Goal: Task Accomplishment & Management: Use online tool/utility

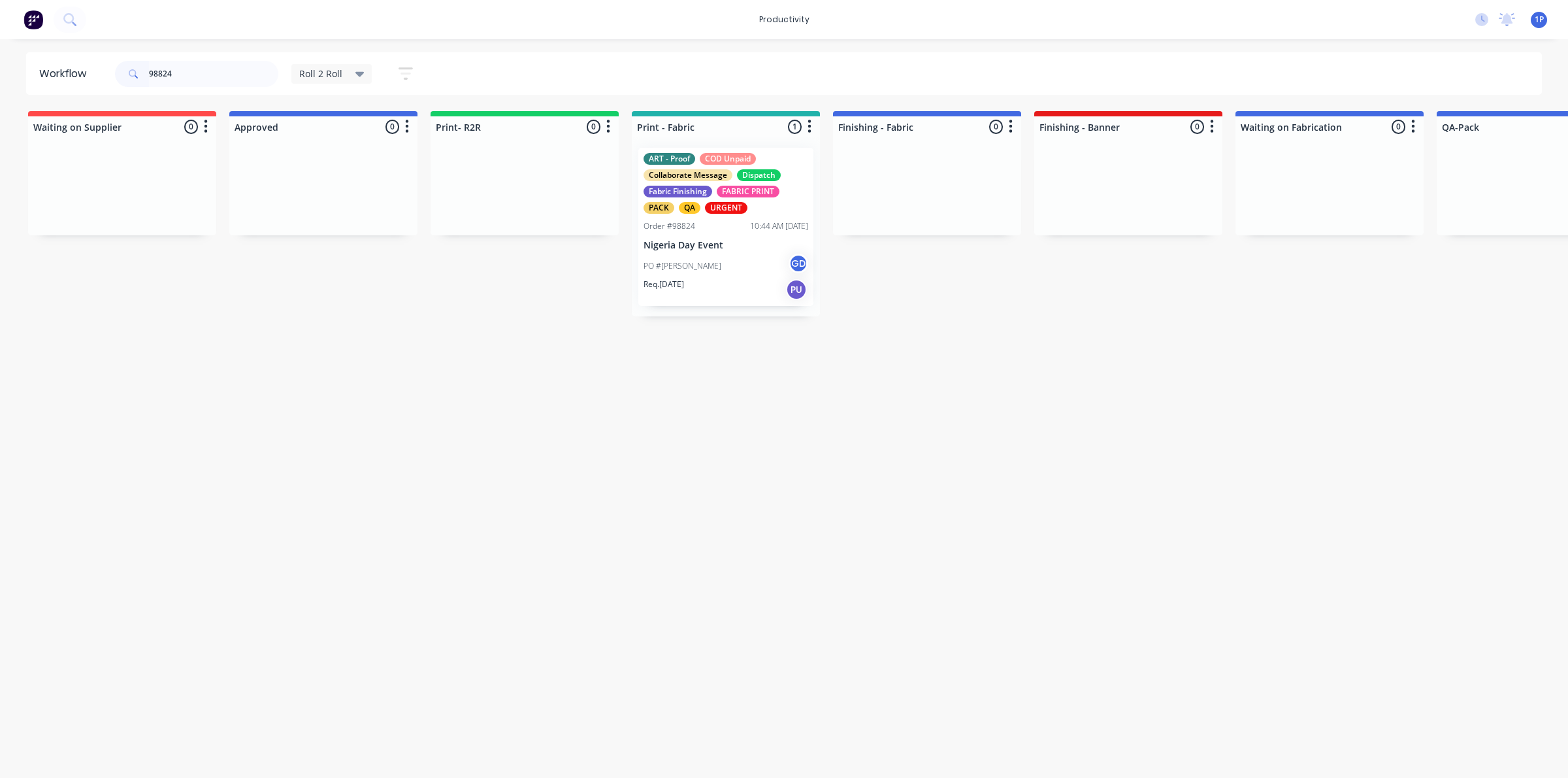
drag, startPoint x: 214, startPoint y: 73, endPoint x: 60, endPoint y: 82, distance: 154.3
click at [0, 100] on div "Workflow 98824 Roll 2 Roll Save new view None edit Roll 2 Roll (Default) edit A…" at bounding box center [784, 402] width 1568 height 700
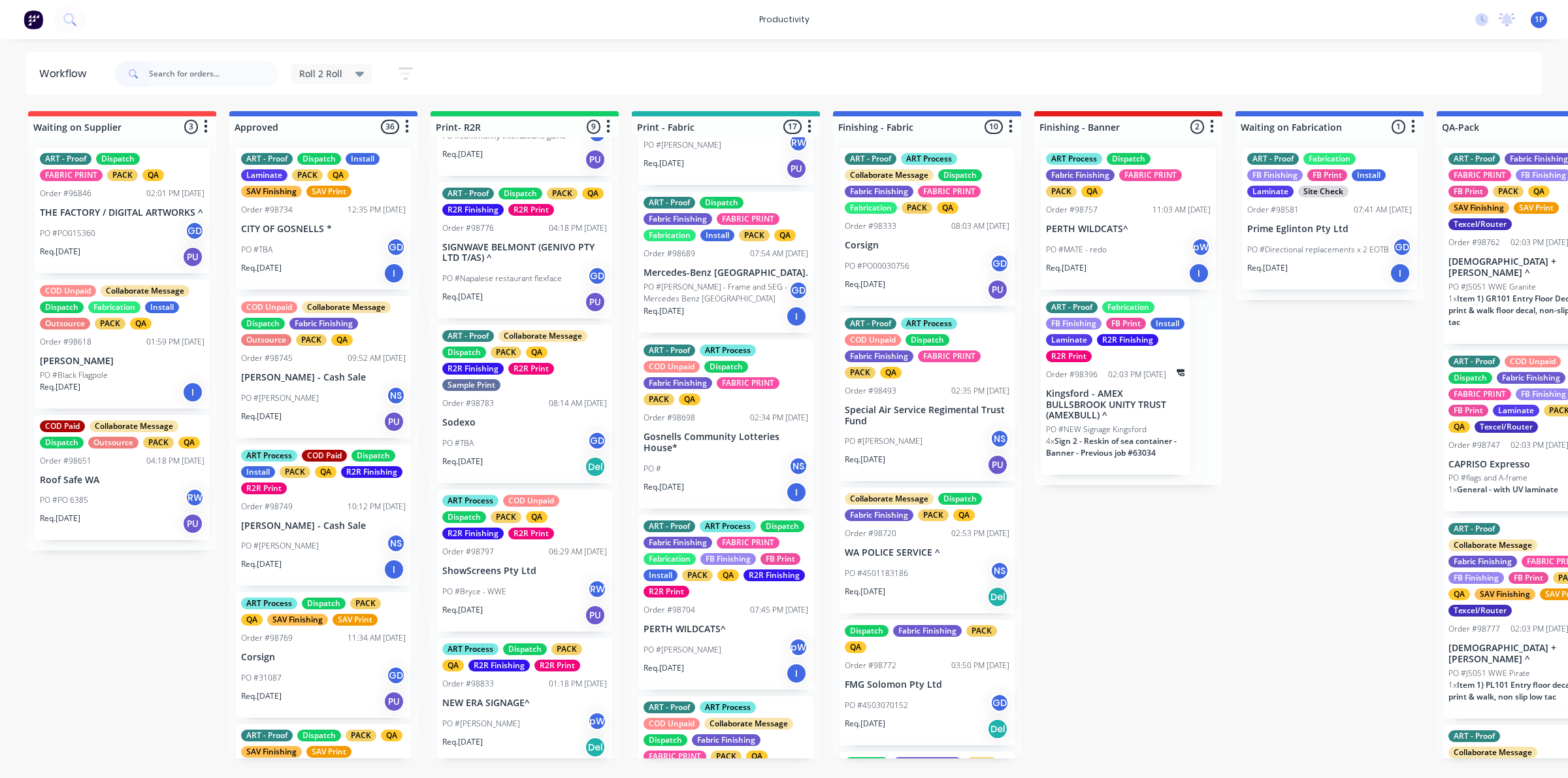
scroll to position [380, 0]
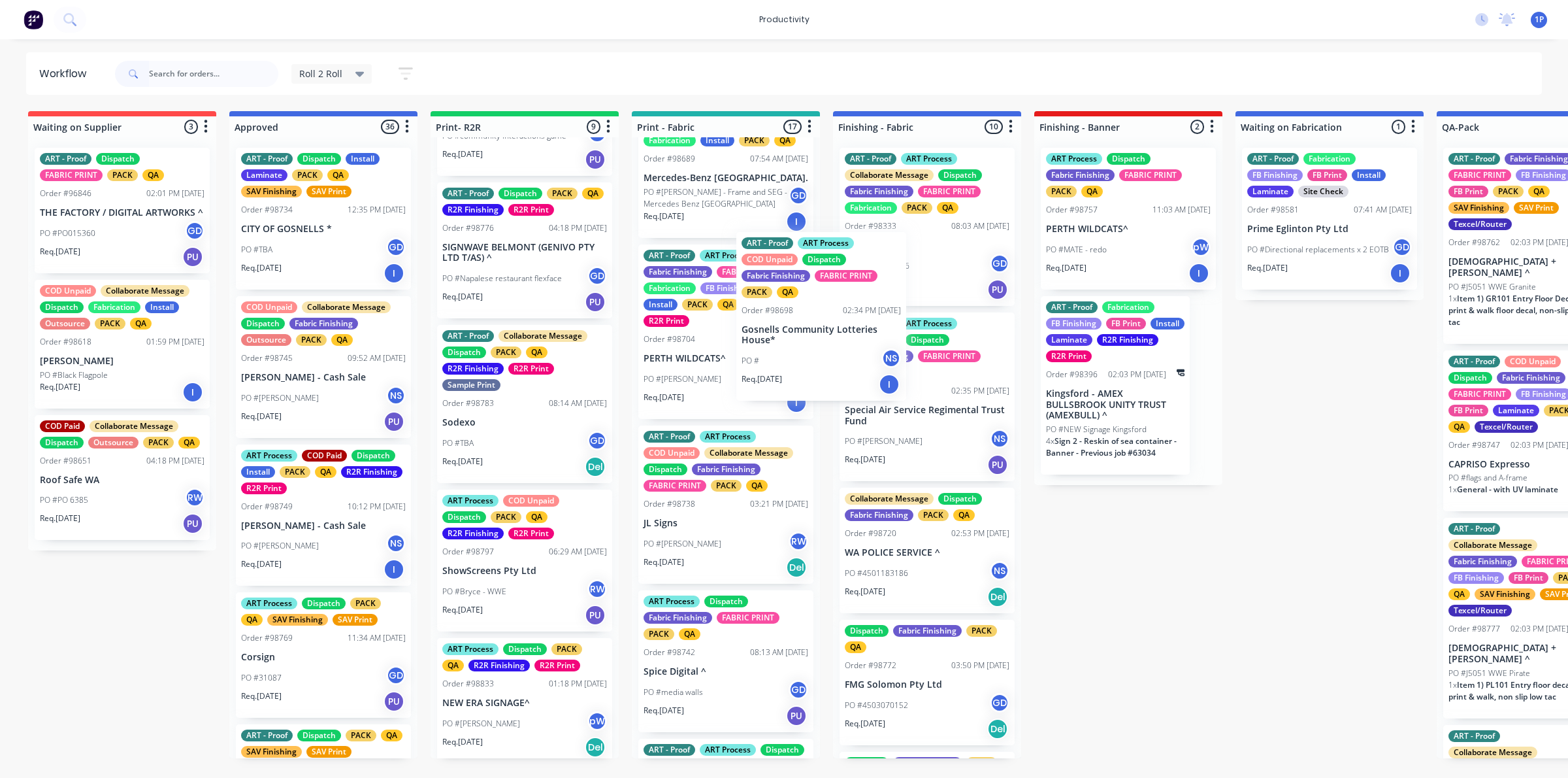
drag, startPoint x: 729, startPoint y: 348, endPoint x: 890, endPoint y: 324, distance: 162.8
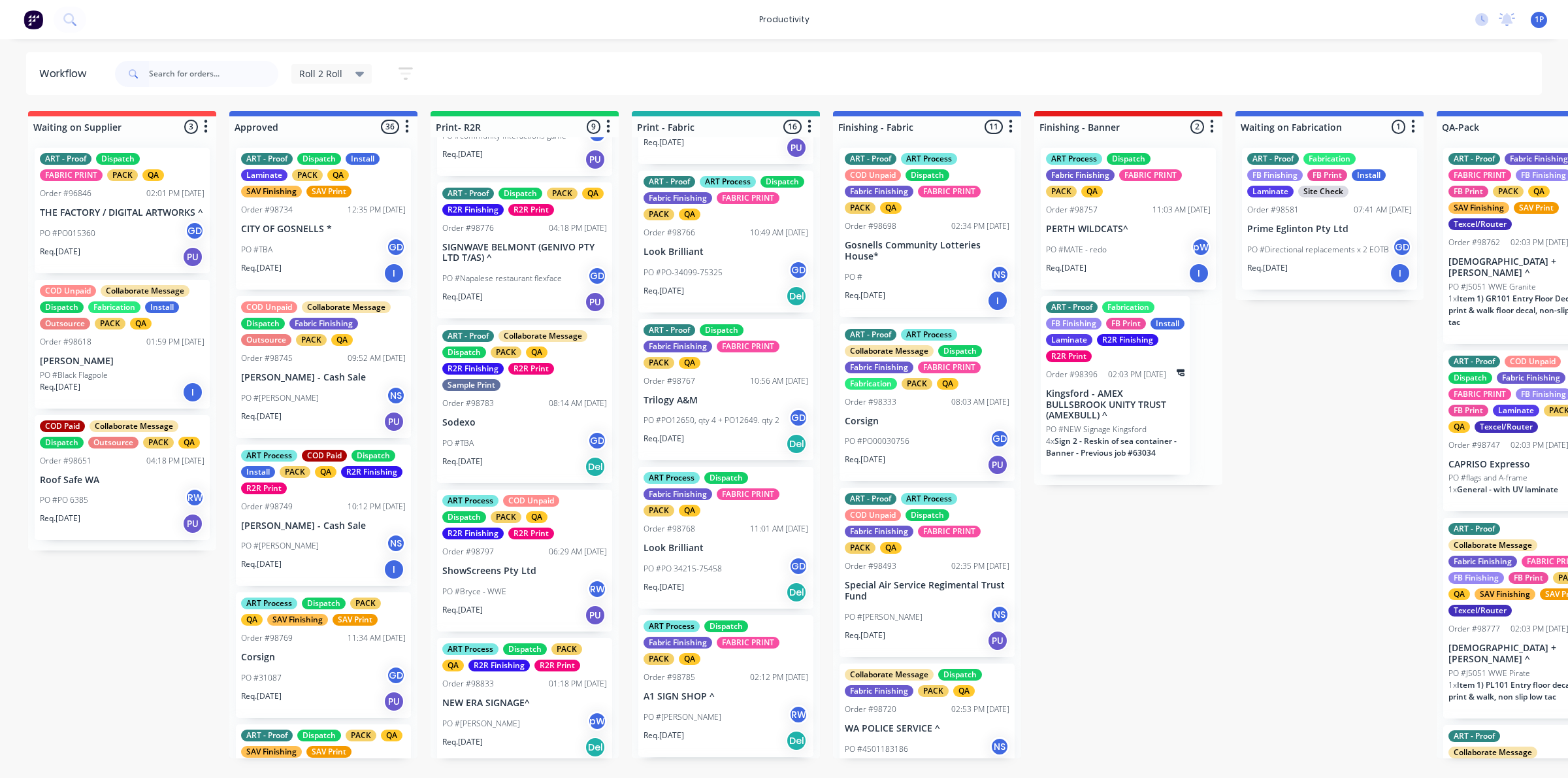
scroll to position [952, 0]
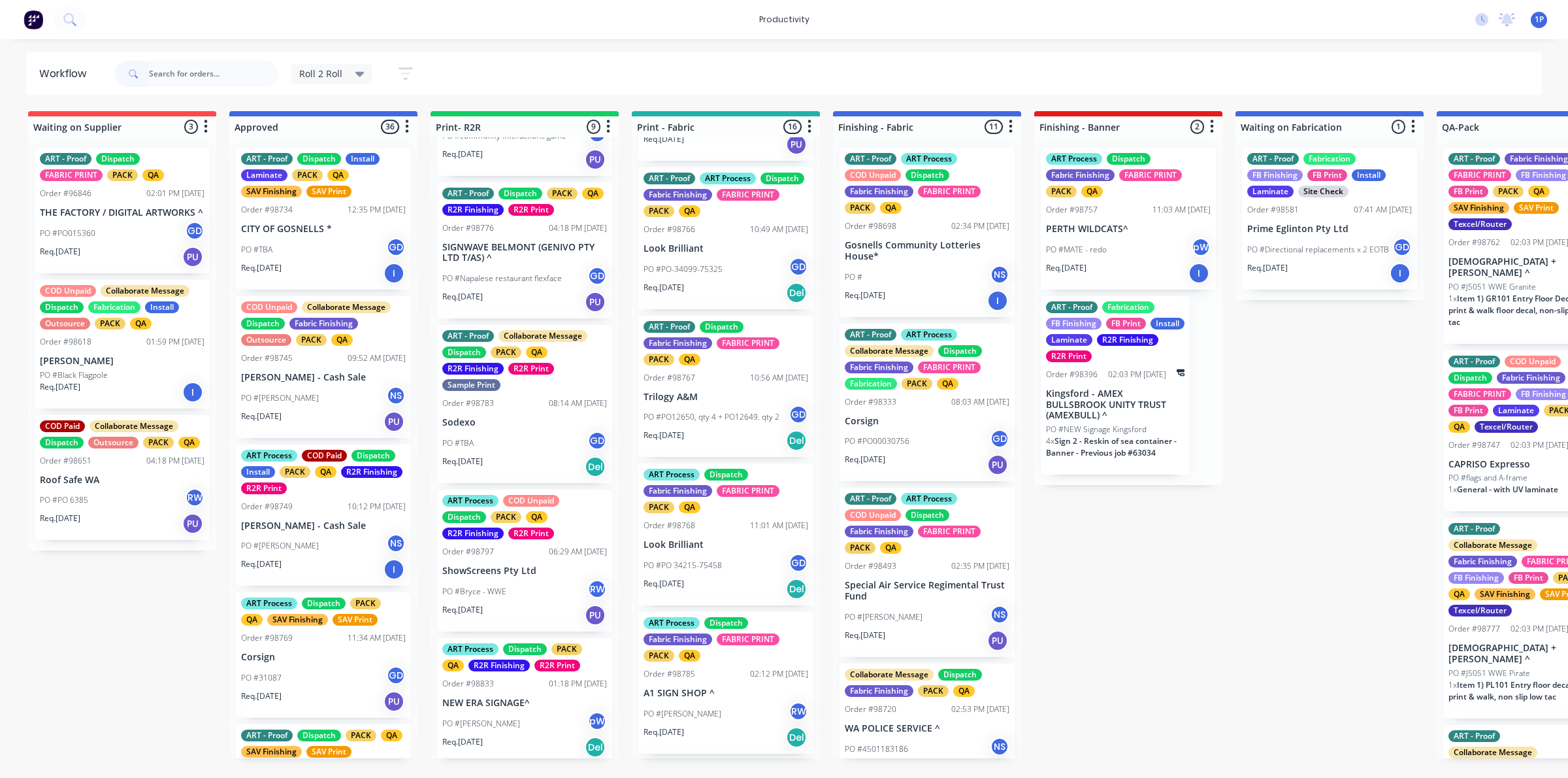
click at [744, 422] on p "PO #PO12650, qty 4 + PO12649. qty 2" at bounding box center [712, 417] width 136 height 11
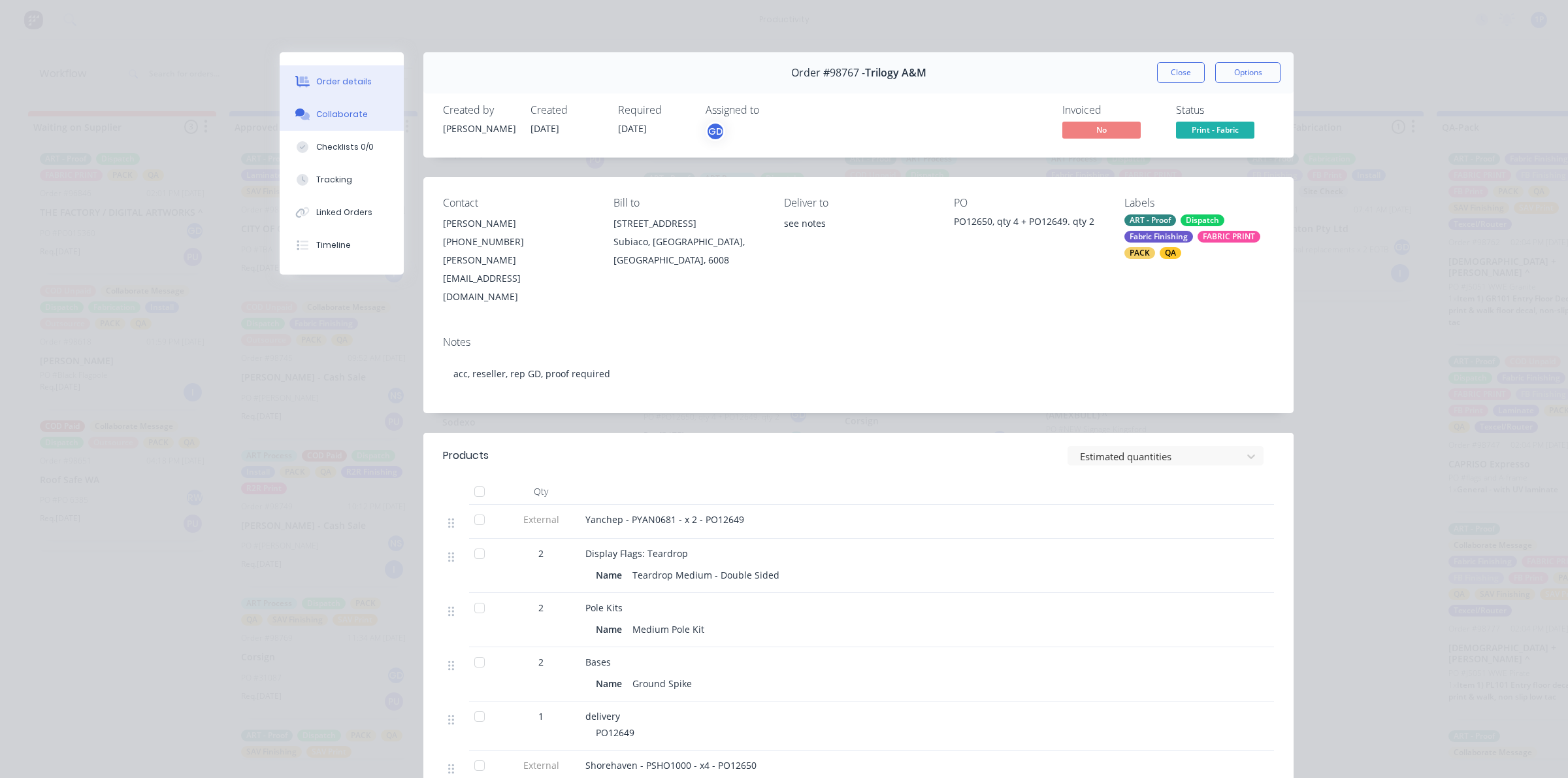
click at [305, 123] on button "Collaborate" at bounding box center [342, 114] width 124 height 33
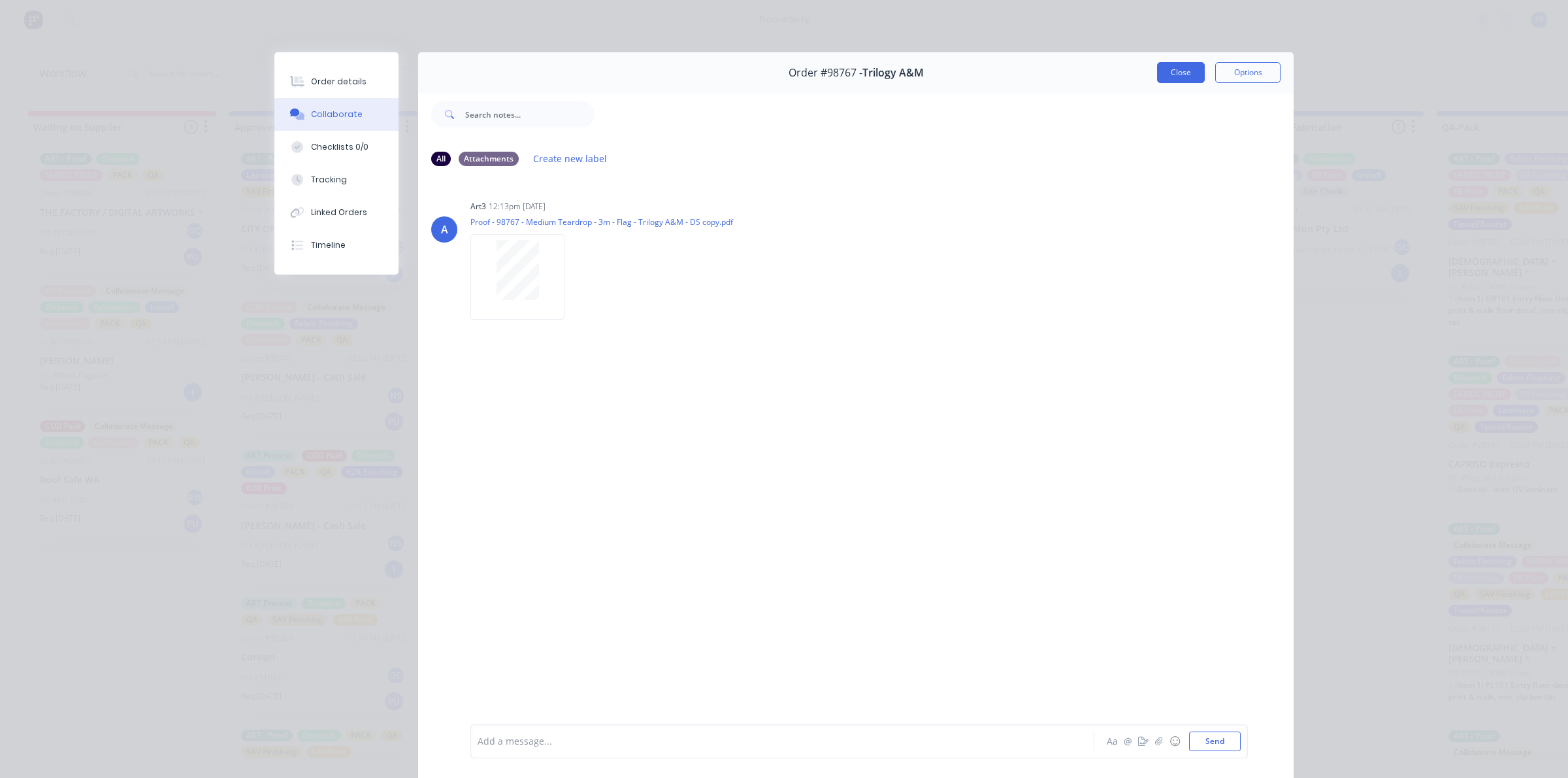
click at [1171, 69] on button "Close" at bounding box center [1180, 73] width 48 height 21
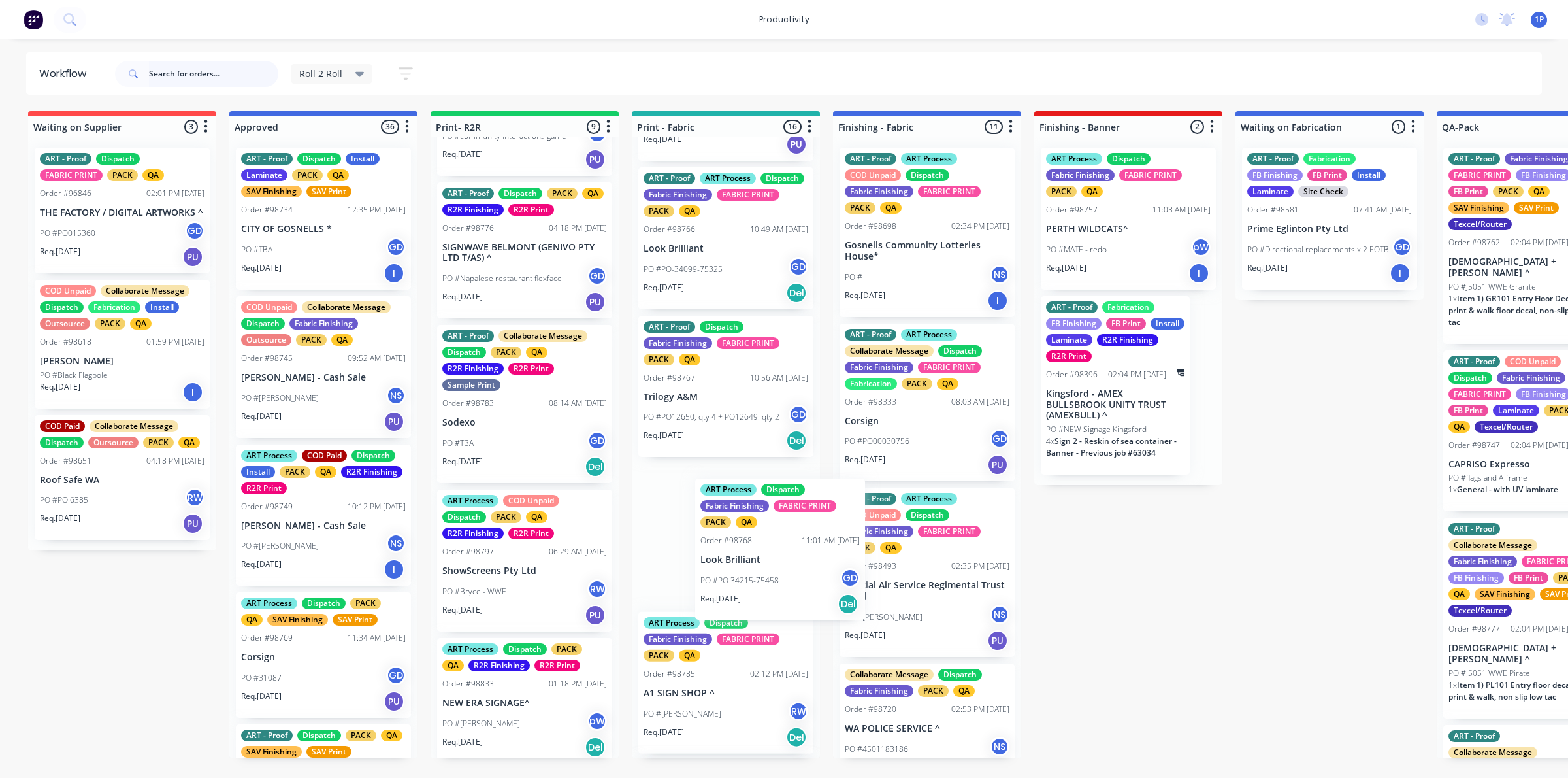
drag, startPoint x: 710, startPoint y: 576, endPoint x: 776, endPoint y: 576, distance: 66.0
click at [776, 576] on div "ART - Proof ART Process COD Unpaid Collaborate Message Dispatch Fabric Finishin…" at bounding box center [726, 448] width 189 height 621
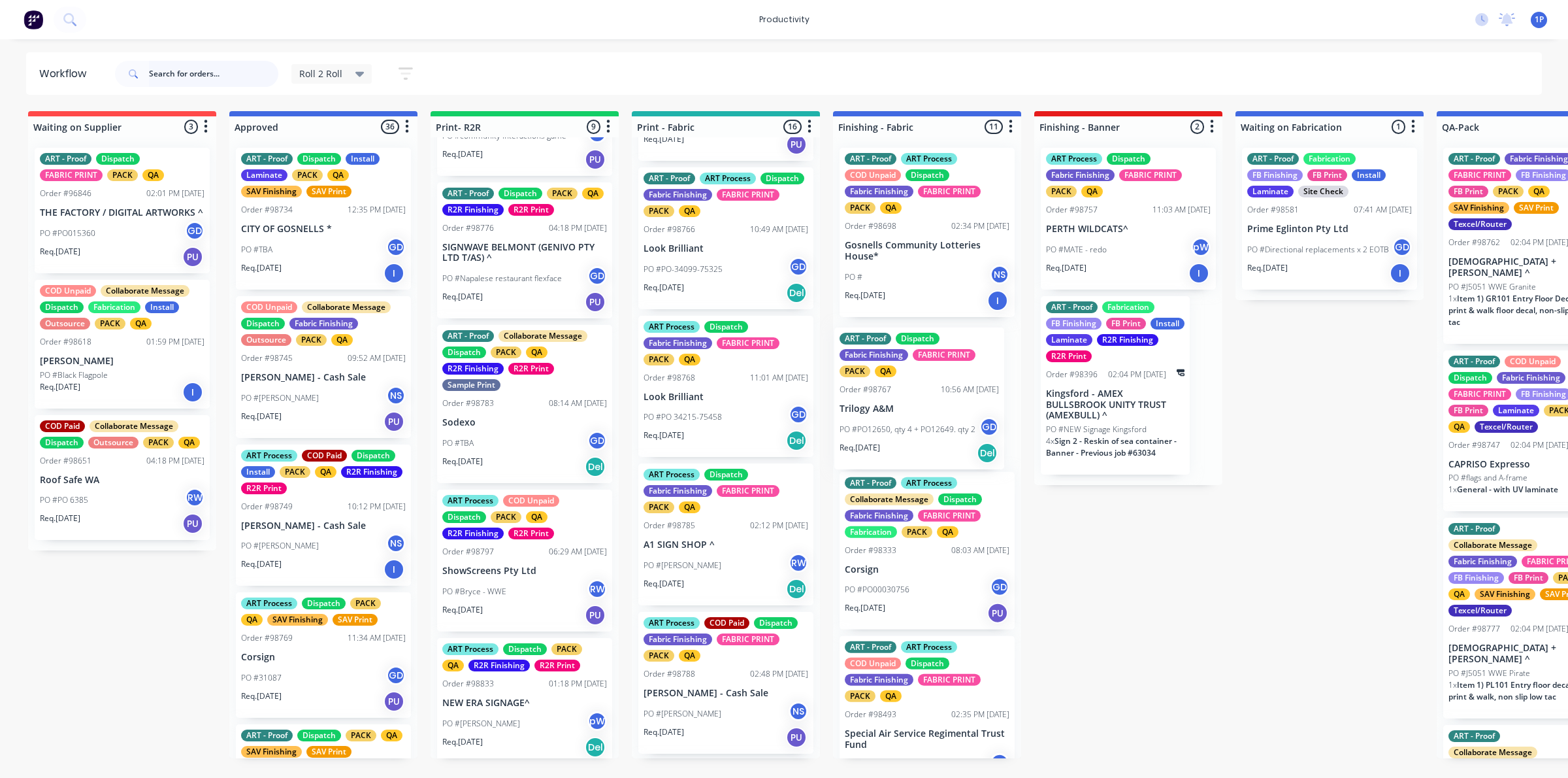
drag, startPoint x: 727, startPoint y: 462, endPoint x: 942, endPoint y: 459, distance: 215.0
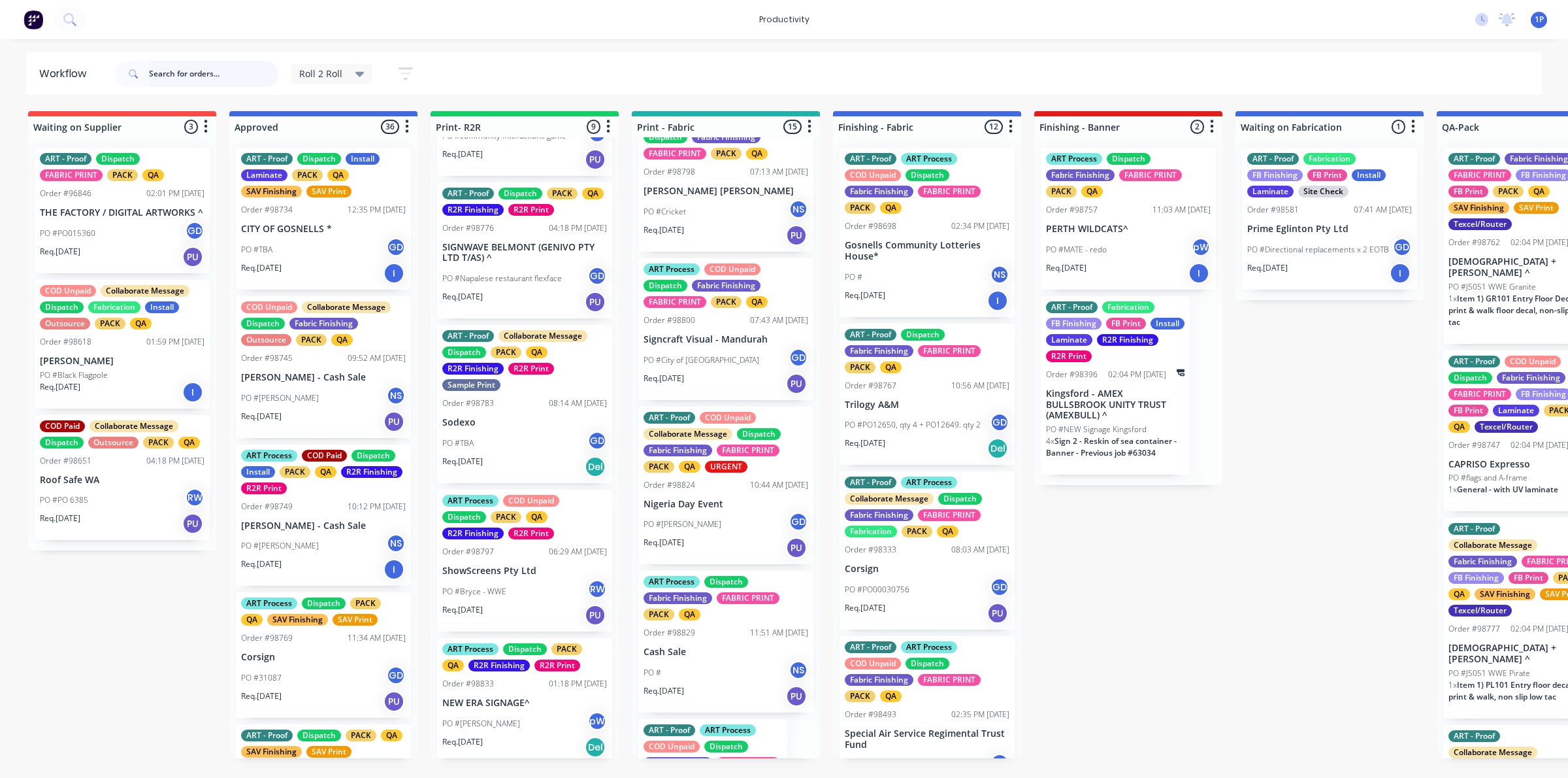
scroll to position [1713, 0]
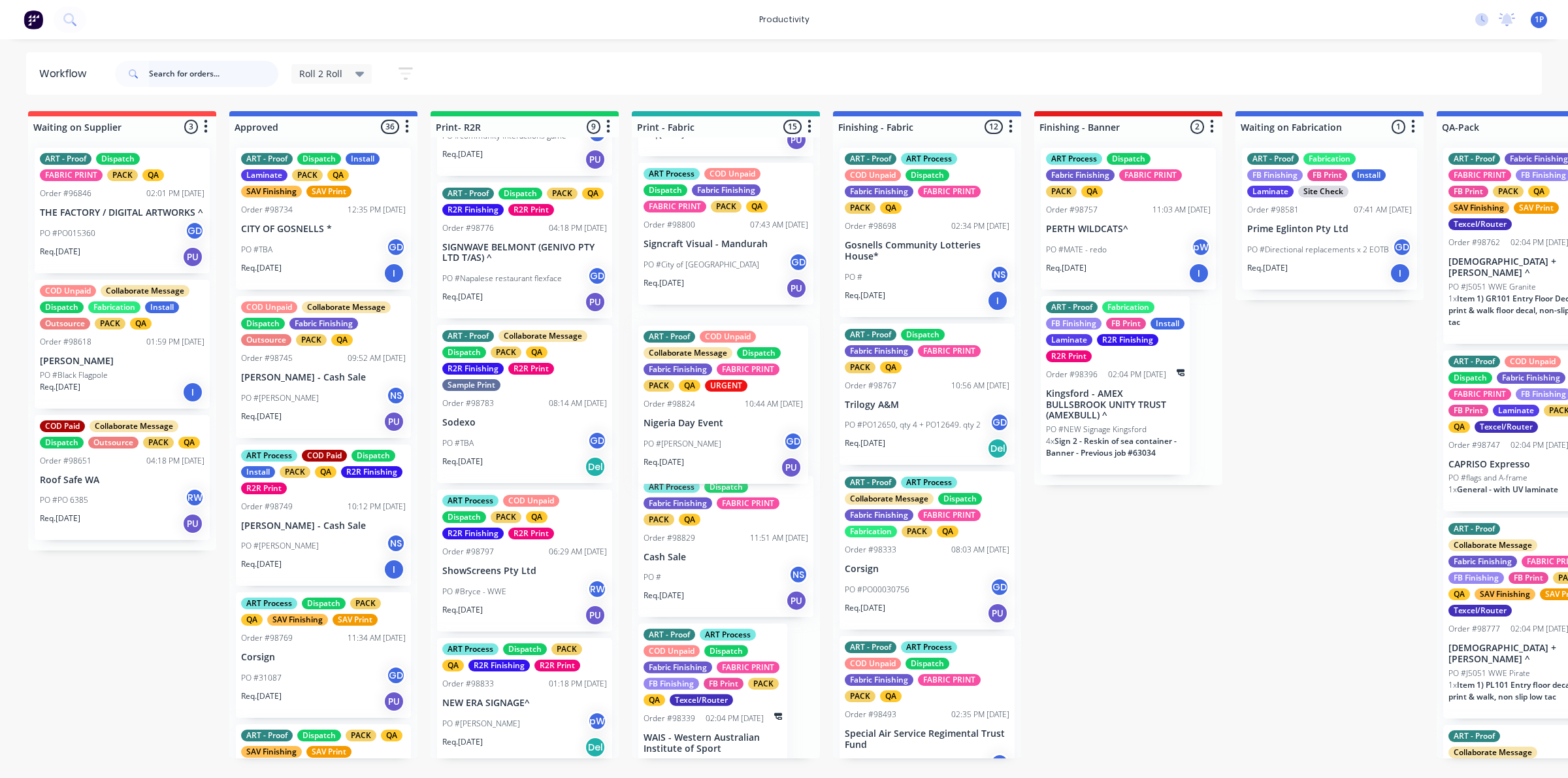
drag, startPoint x: 709, startPoint y: 453, endPoint x: 843, endPoint y: 465, distance: 134.5
click at [850, 461] on div "ART - Proof Dispatch Fabric Finishing FABRIC PRINT PACK QA Order #98767 10:56 A…" at bounding box center [928, 394] width 175 height 141
